Goal: Task Accomplishment & Management: Manage account settings

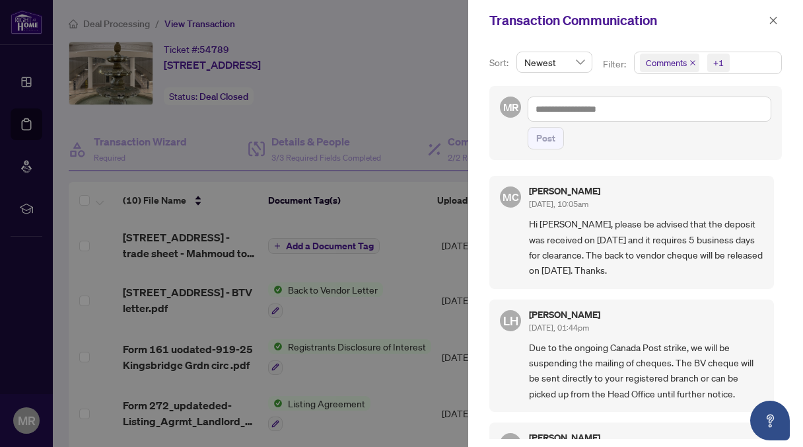
scroll to position [235, 0]
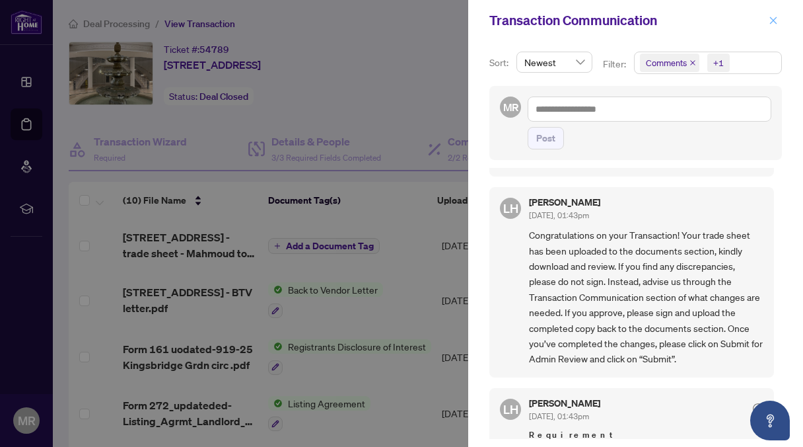
click at [776, 18] on icon "close" at bounding box center [773, 20] width 9 height 9
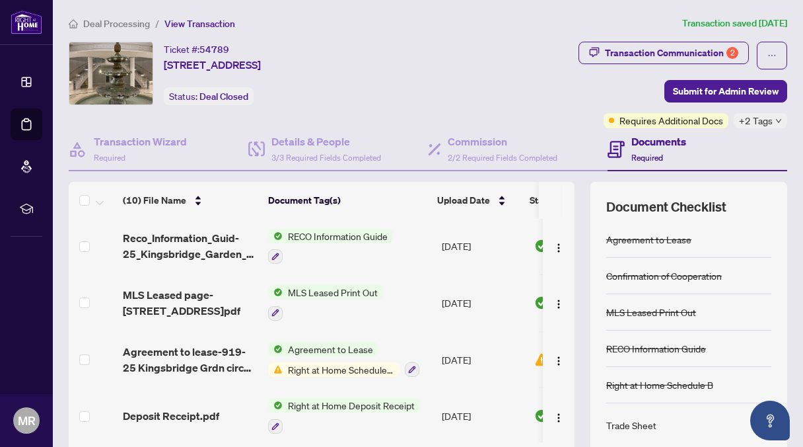
scroll to position [106, 0]
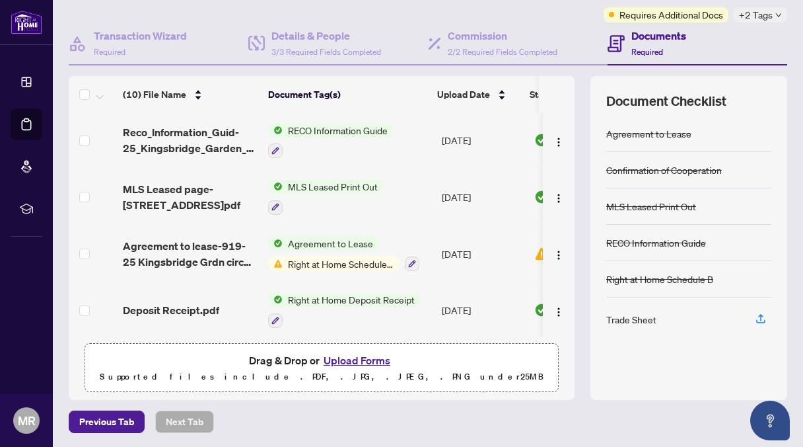
click at [355, 355] on button "Upload Forms" at bounding box center [357, 359] width 75 height 17
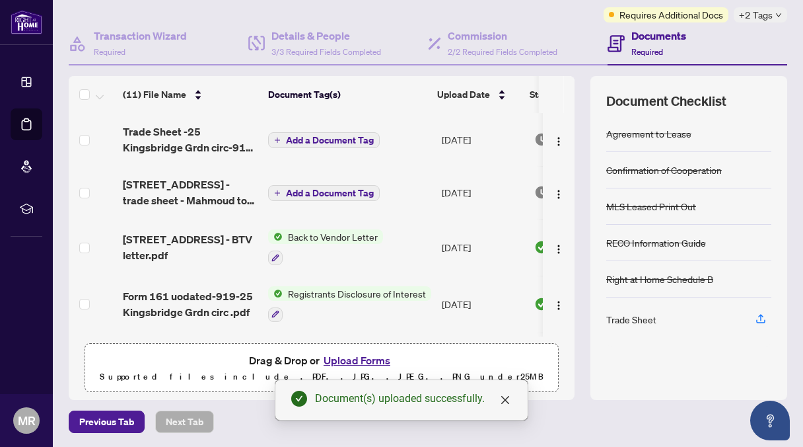
scroll to position [0, 0]
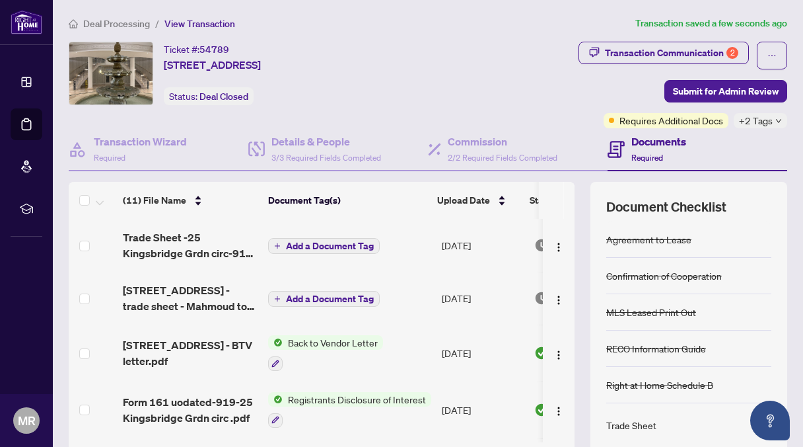
click at [324, 241] on span "Add a Document Tag" at bounding box center [330, 245] width 88 height 9
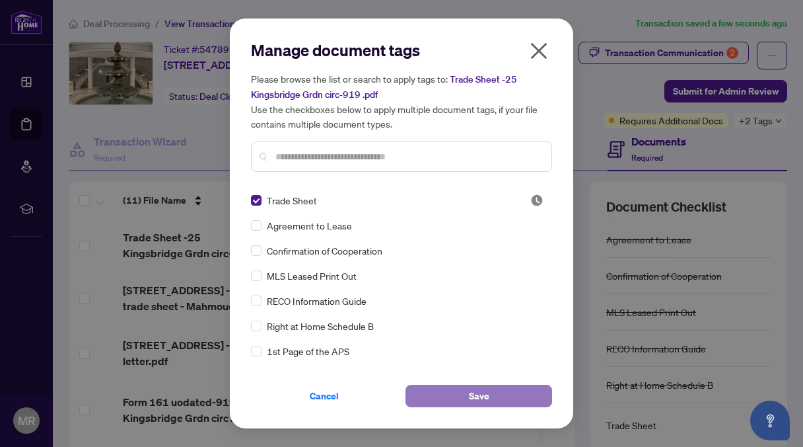
click at [486, 386] on span "Save" at bounding box center [479, 395] width 20 height 21
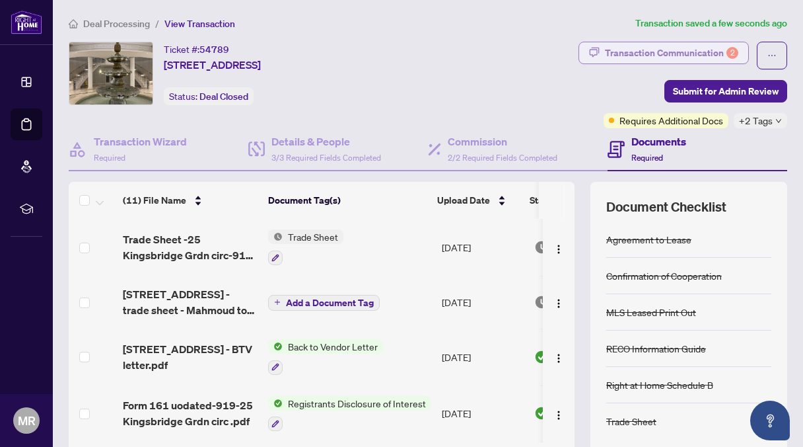
click at [617, 50] on div "Transaction Communication 2" at bounding box center [671, 52] width 133 height 21
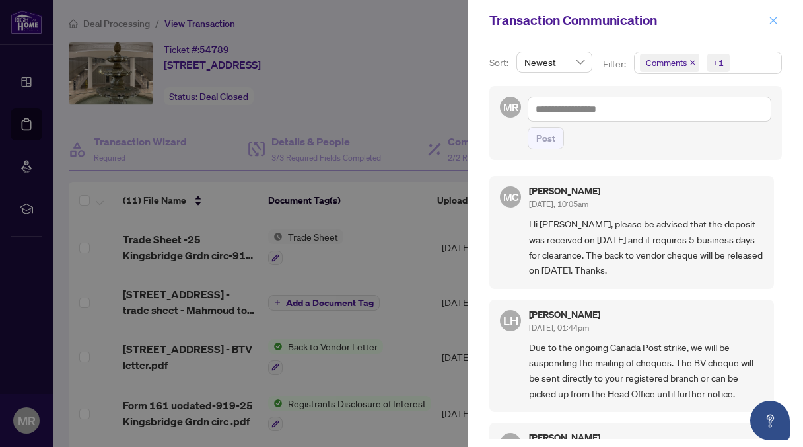
click at [774, 18] on icon "close" at bounding box center [773, 20] width 9 height 9
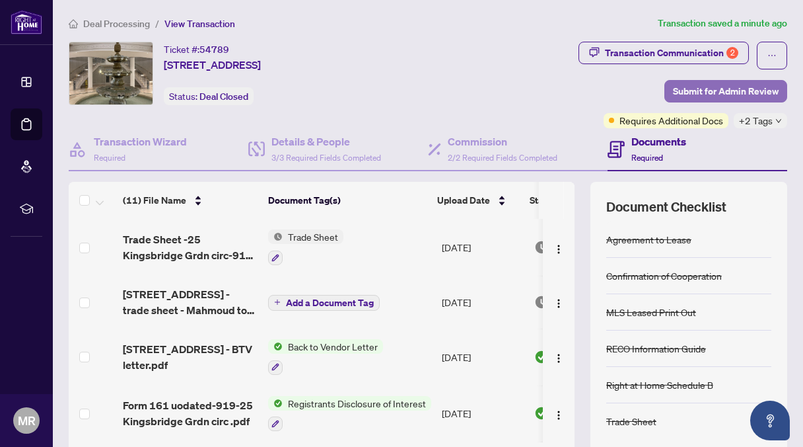
click at [735, 89] on span "Submit for Admin Review" at bounding box center [726, 91] width 106 height 21
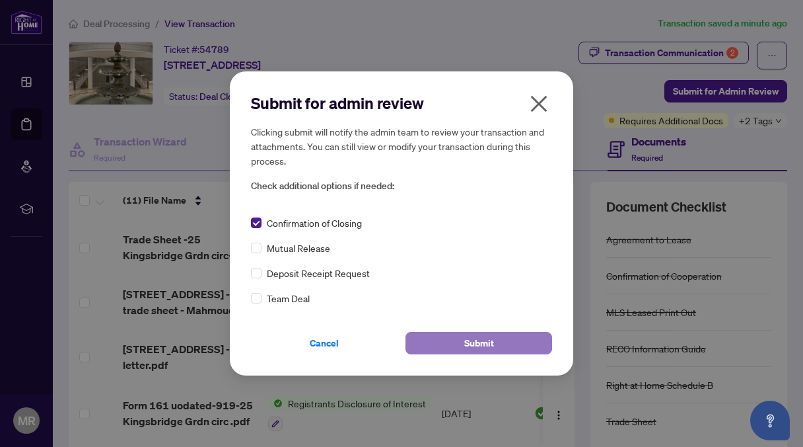
click at [482, 341] on span "Submit" at bounding box center [479, 342] width 30 height 21
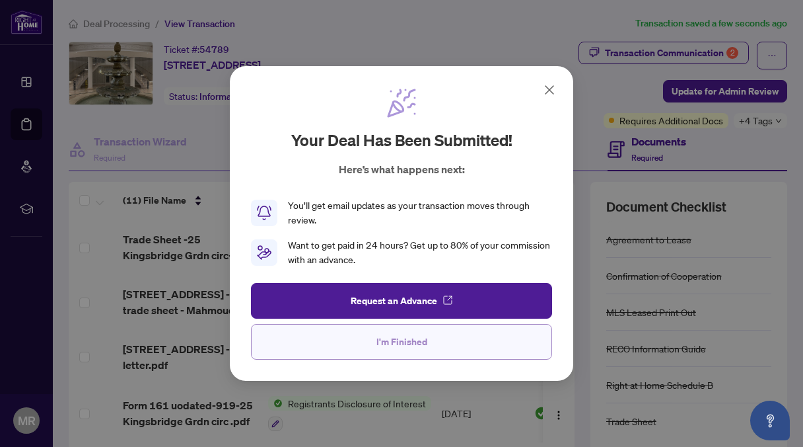
click at [398, 340] on span "I'm Finished" at bounding box center [402, 341] width 51 height 21
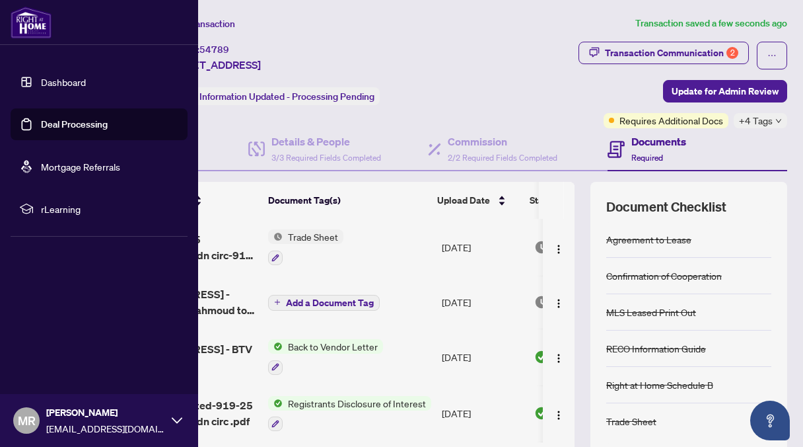
click at [41, 120] on link "Deal Processing" at bounding box center [74, 124] width 67 height 12
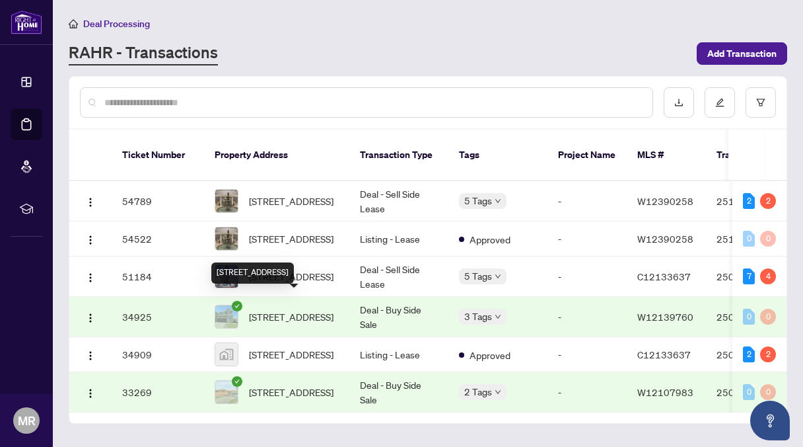
click at [274, 309] on span "[STREET_ADDRESS]" at bounding box center [291, 316] width 85 height 15
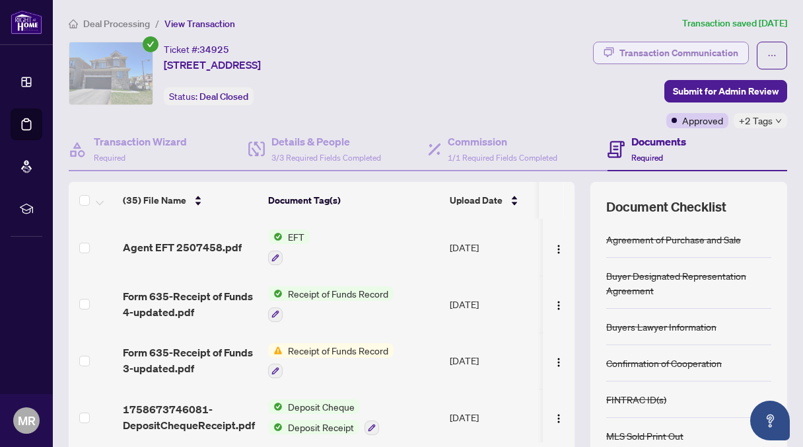
click at [655, 53] on div "Transaction Communication" at bounding box center [679, 52] width 119 height 21
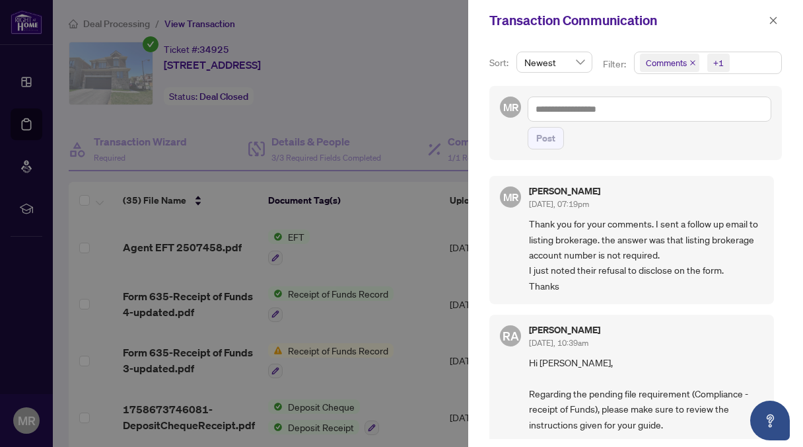
click at [379, 242] on div at bounding box center [401, 223] width 803 height 447
click at [774, 14] on span "button" at bounding box center [773, 20] width 9 height 21
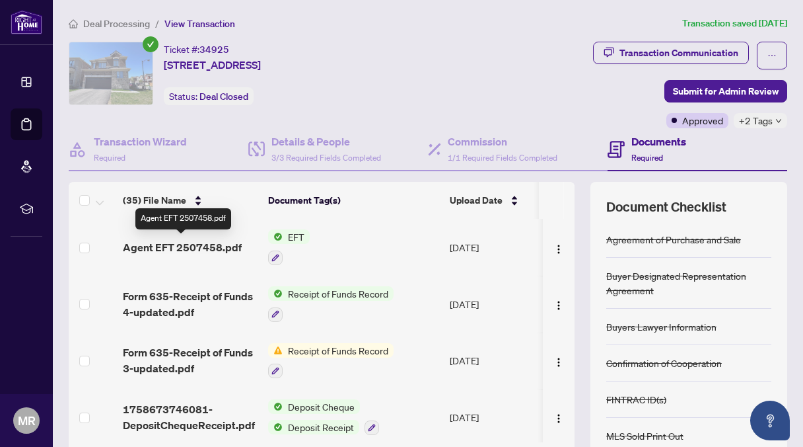
click at [177, 244] on span "Agent EFT 2507458.pdf" at bounding box center [182, 247] width 119 height 16
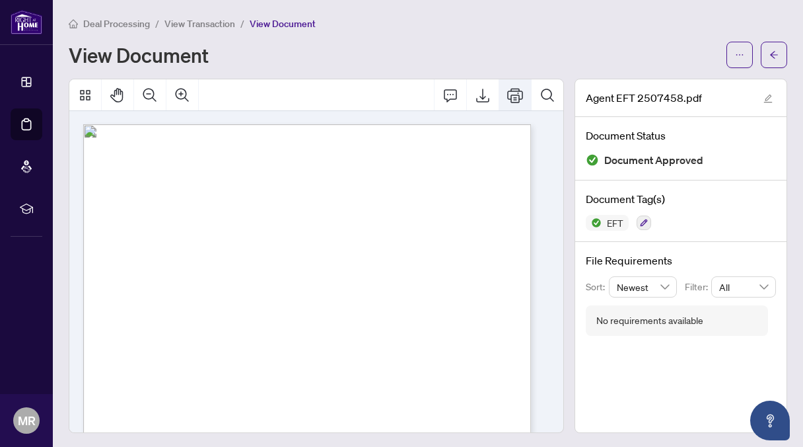
click at [507, 92] on icon "Print" at bounding box center [515, 95] width 16 height 16
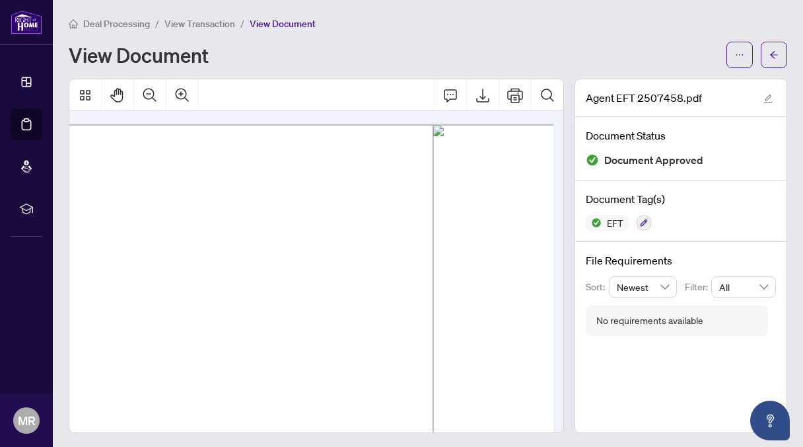
scroll to position [0, 85]
